Goal: Information Seeking & Learning: Learn about a topic

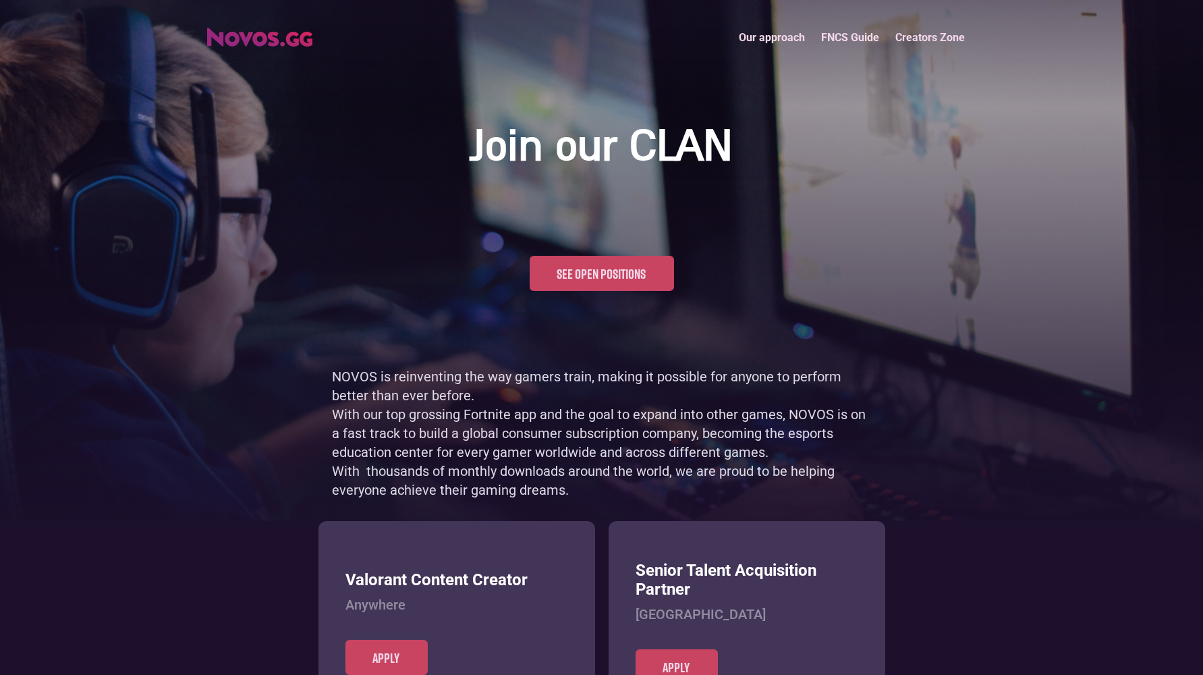
scroll to position [656, 0]
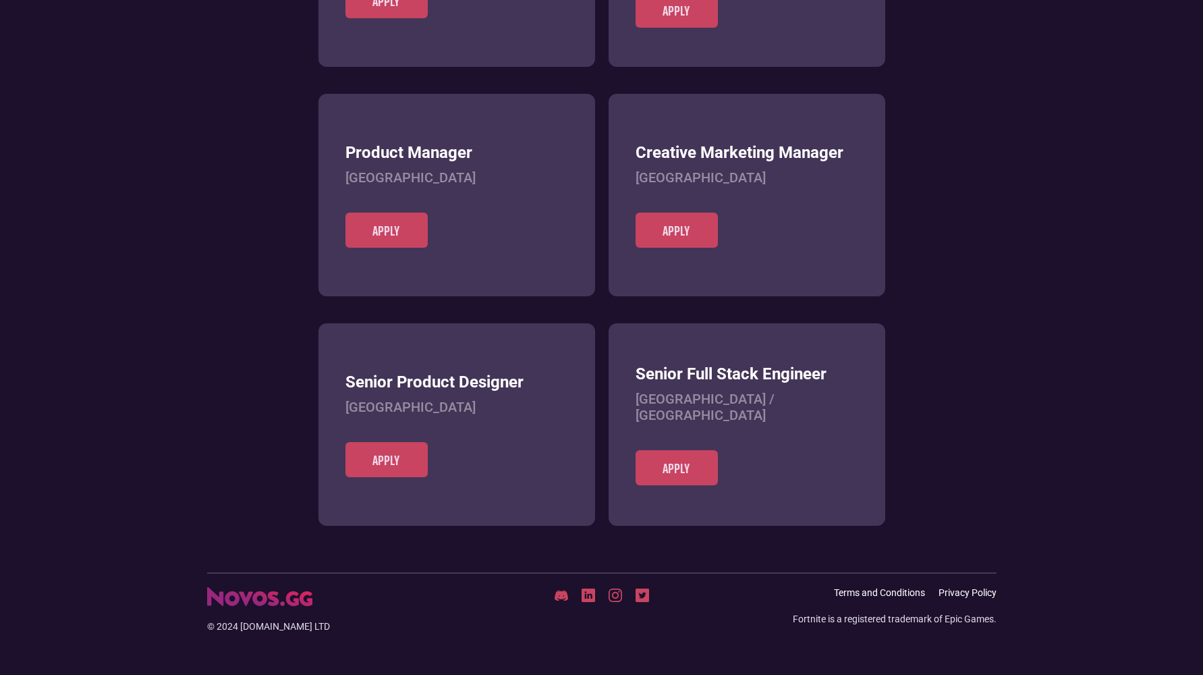
scroll to position [521, 0]
